Goal: Task Accomplishment & Management: Manage account settings

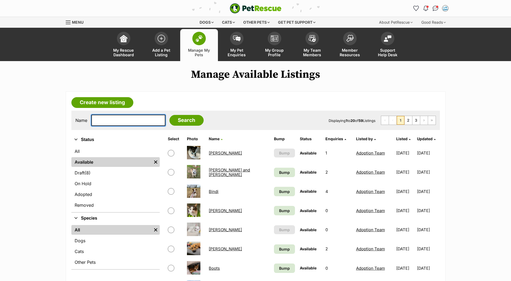
drag, startPoint x: 132, startPoint y: 124, endPoint x: 135, endPoint y: 123, distance: 3.3
click at [132, 124] on input "text" at bounding box center [128, 120] width 74 height 11
type input "tilly"
click at [169, 115] on input "Search" at bounding box center [186, 120] width 34 height 11
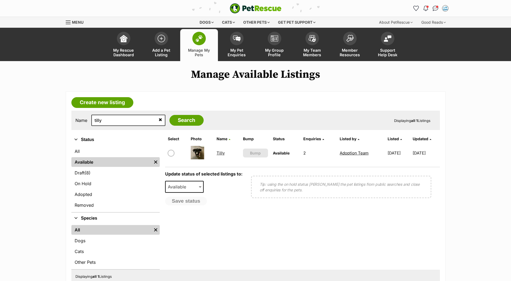
click at [220, 154] on link "Tilly" at bounding box center [221, 153] width 8 height 5
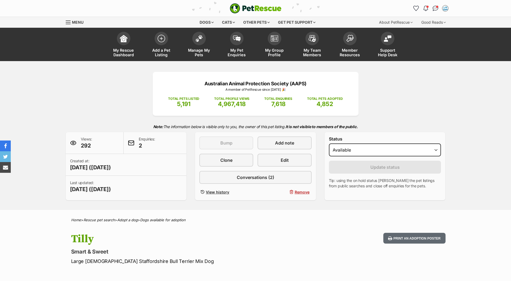
select select "on_hold"
click at [329, 144] on select "Draft - not available as listing has enquires Available On hold Adopted" at bounding box center [385, 150] width 112 height 13
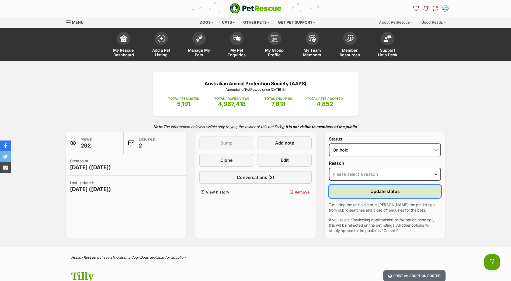
click at [359, 193] on button "Update status" at bounding box center [385, 191] width 112 height 13
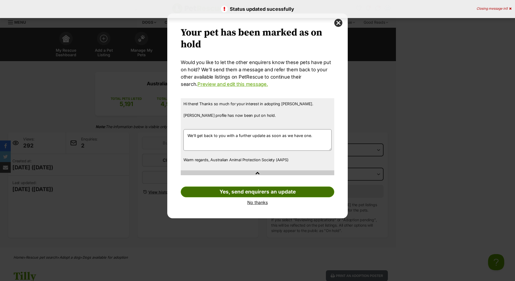
click at [244, 189] on link "Yes, send enquirers an update" at bounding box center [258, 192] width 154 height 11
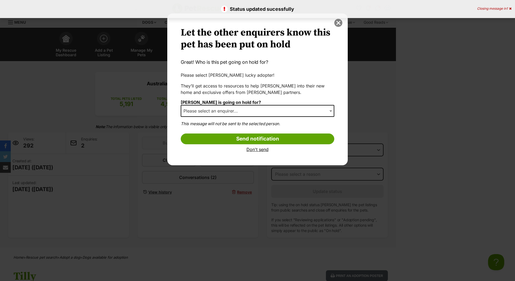
click at [339, 23] on button "close" at bounding box center [338, 23] width 8 height 8
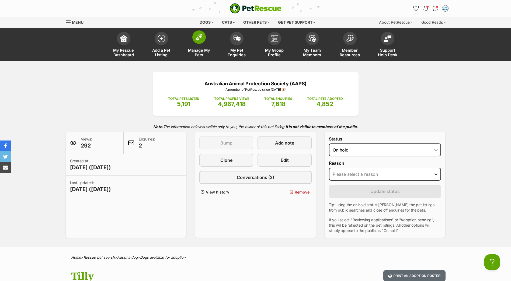
click at [195, 43] on link "Manage My Pets" at bounding box center [199, 45] width 38 height 32
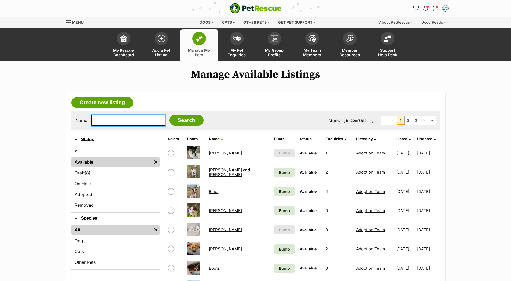
drag, startPoint x: 124, startPoint y: 115, endPoint x: 130, endPoint y: 117, distance: 6.2
click at [123, 115] on input "text" at bounding box center [128, 120] width 74 height 11
type input "ollie"
click at [169, 115] on input "Search" at bounding box center [186, 120] width 34 height 11
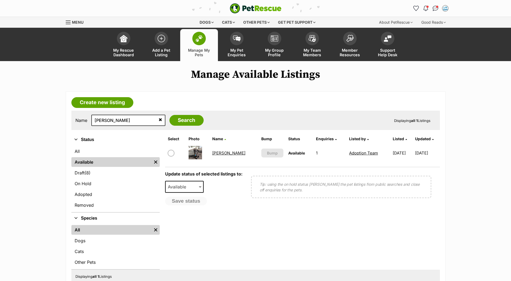
click at [214, 154] on td "[PERSON_NAME]" at bounding box center [234, 153] width 48 height 19
click at [219, 153] on link "[PERSON_NAME]" at bounding box center [228, 153] width 33 height 5
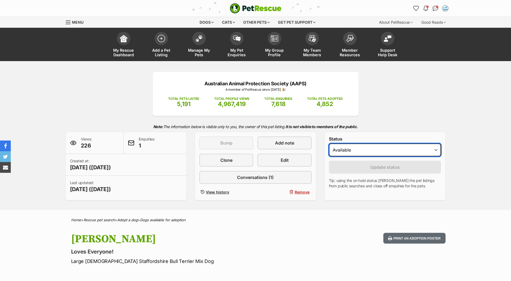
click at [380, 147] on select "Draft - not available as listing has enquires Available On hold Adopted" at bounding box center [385, 150] width 112 height 13
select select "on_hold"
click at [329, 144] on select "Draft - not available as listing has enquires Available On hold Adopted" at bounding box center [385, 150] width 112 height 13
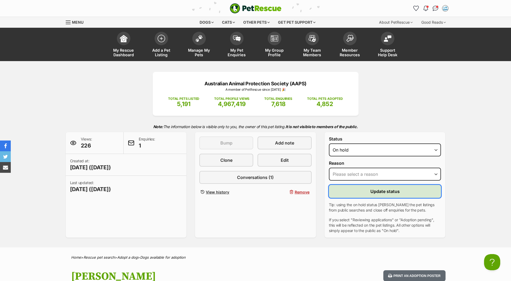
click at [351, 194] on button "Update status" at bounding box center [385, 191] width 112 height 13
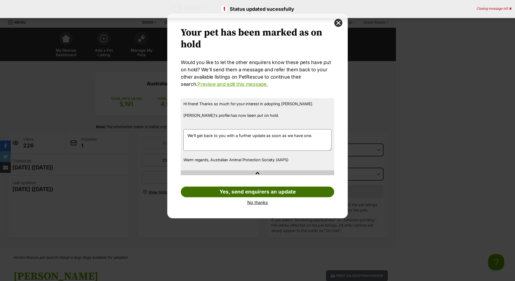
click at [305, 195] on link "Yes, send enquirers an update" at bounding box center [258, 192] width 154 height 11
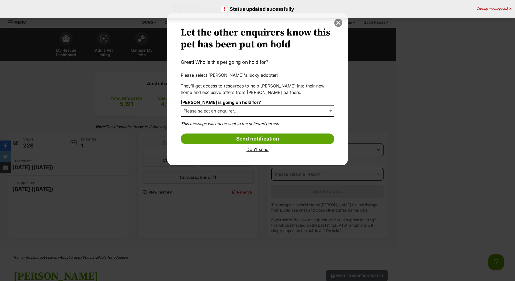
click at [336, 26] on button "close" at bounding box center [338, 23] width 8 height 8
